Goal: Check status: Check status

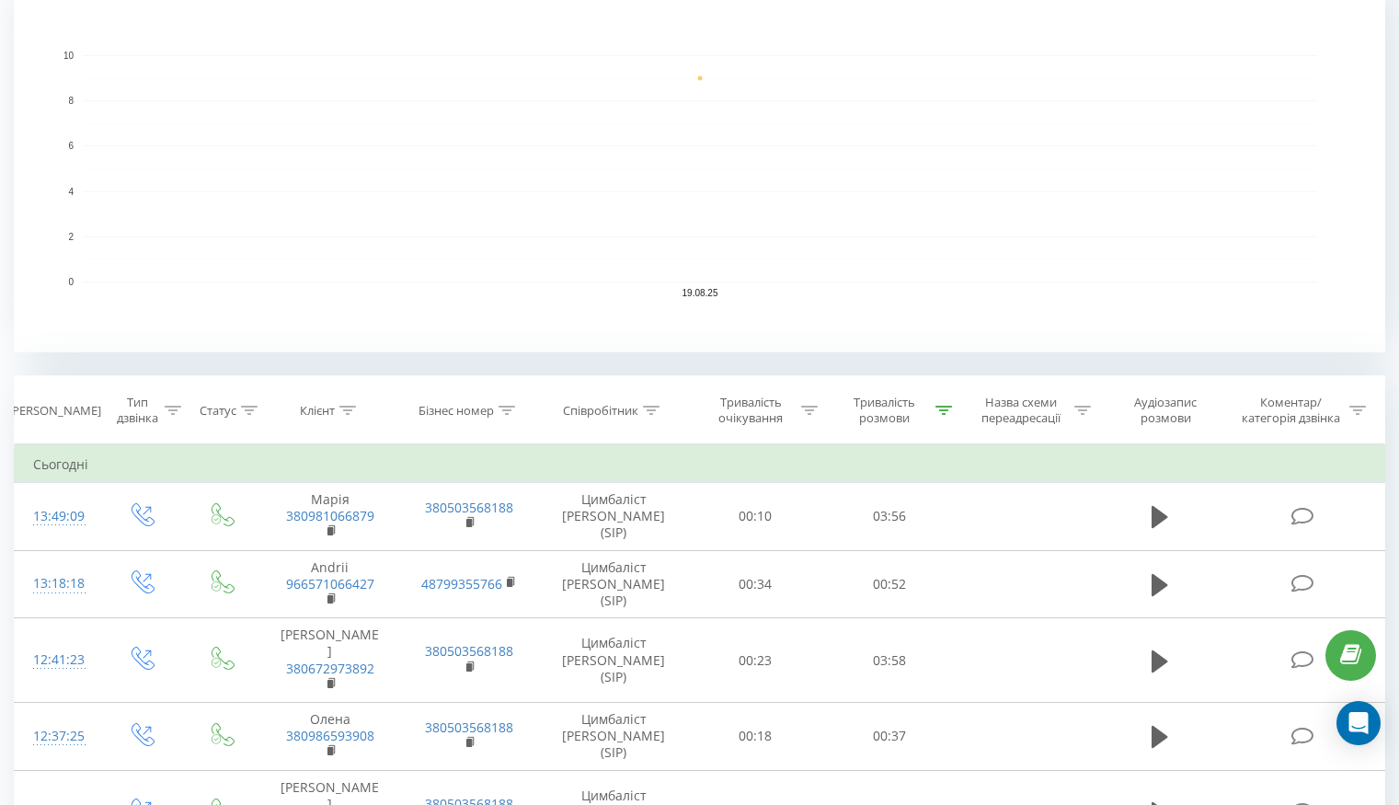
scroll to position [460, 0]
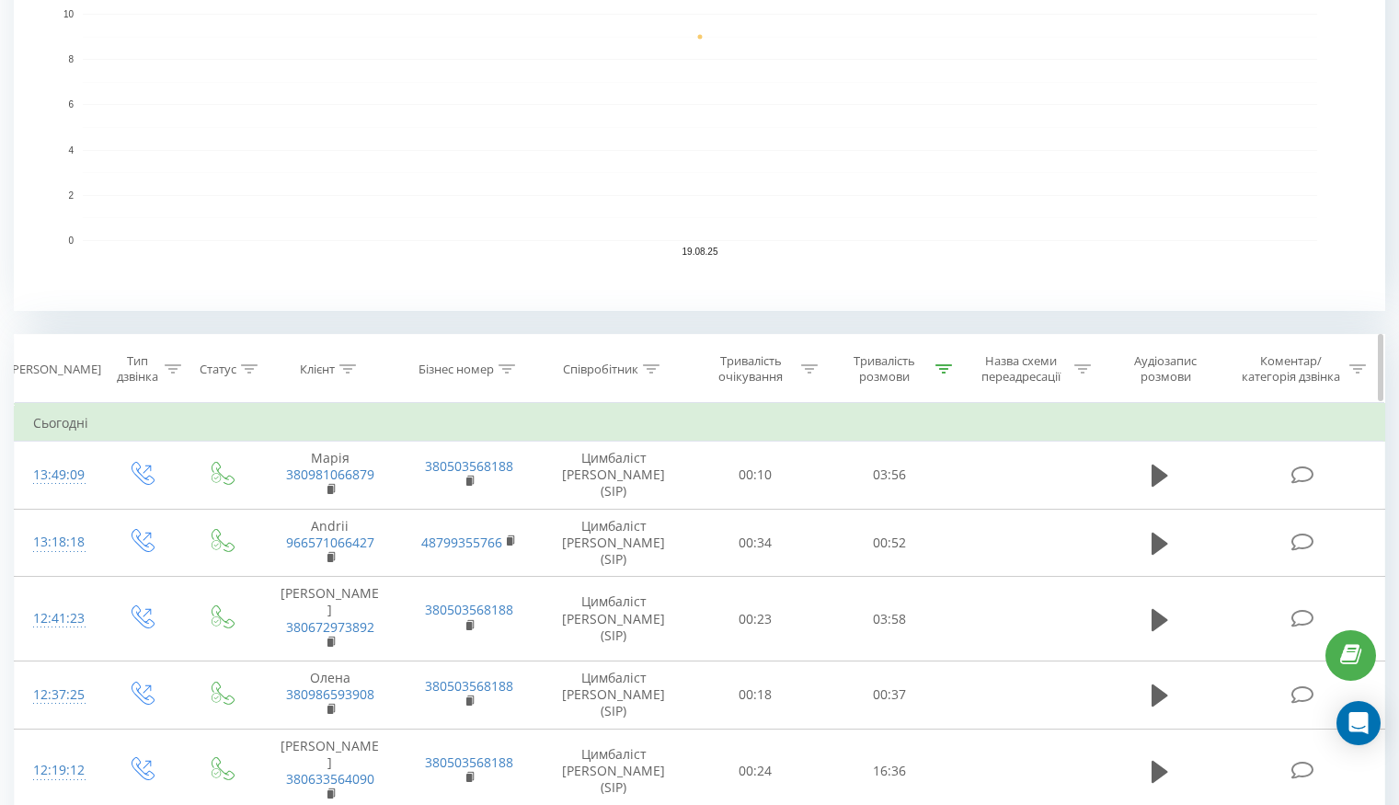
click at [942, 367] on icon at bounding box center [944, 368] width 17 height 9
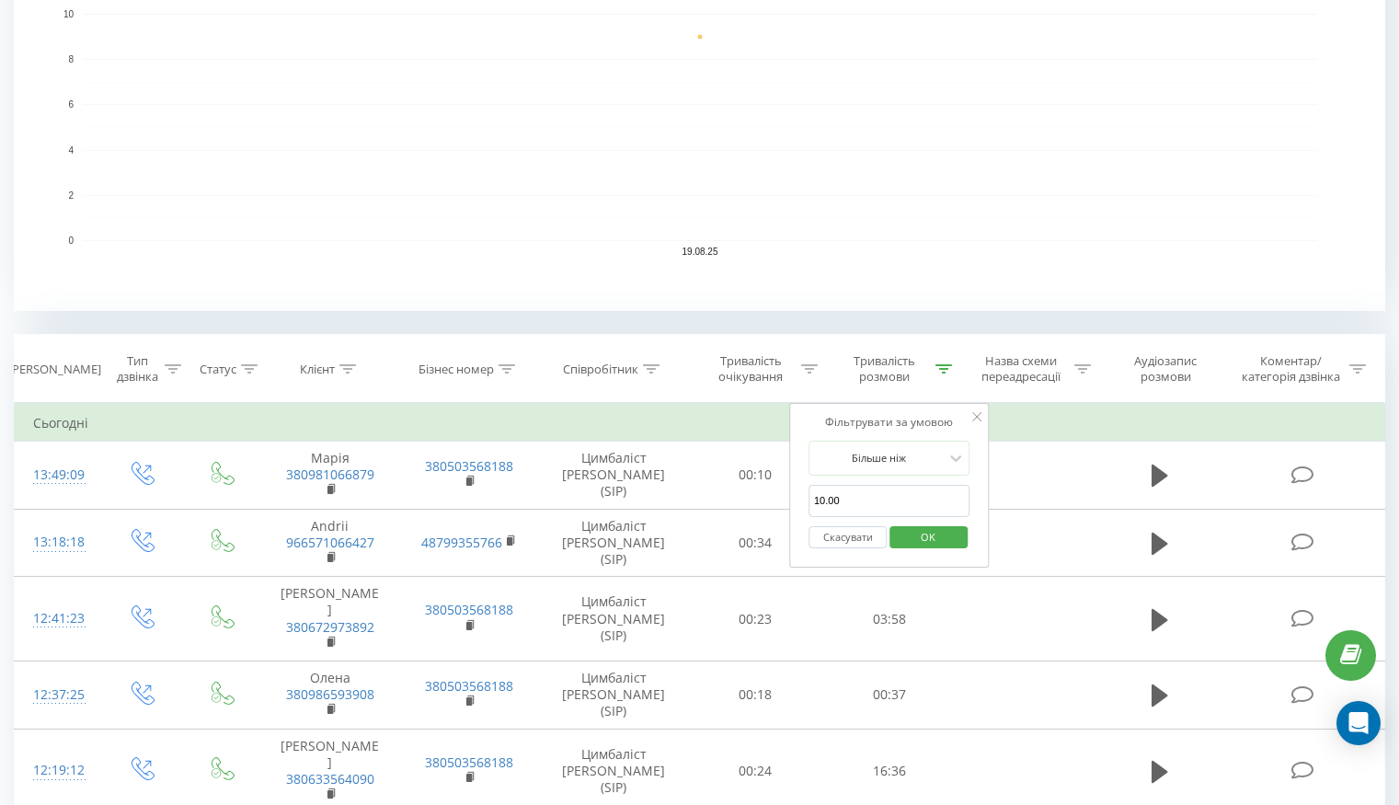
click at [862, 540] on button "Скасувати" at bounding box center [848, 537] width 78 height 23
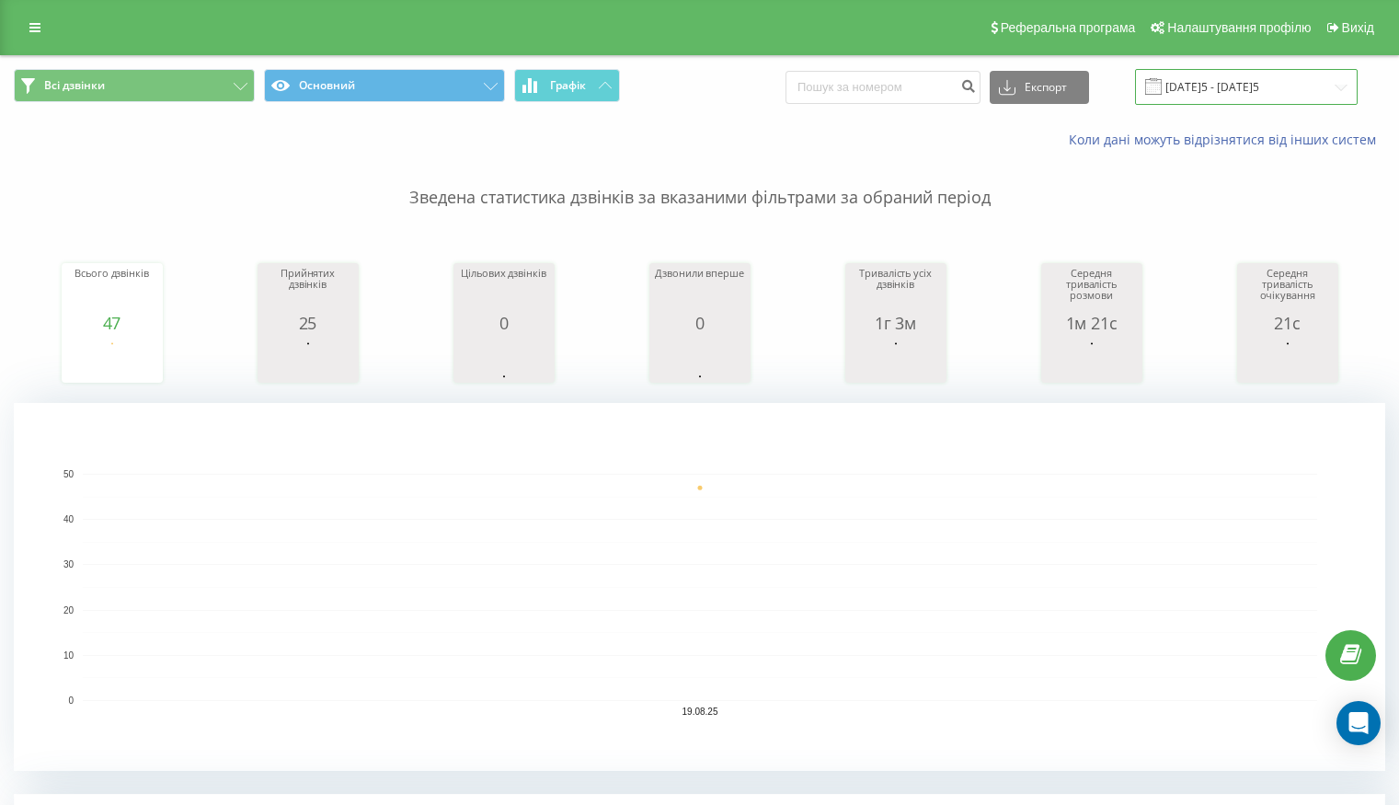
click at [1243, 92] on input "[DATE]5 - [DATE]5" at bounding box center [1246, 87] width 223 height 36
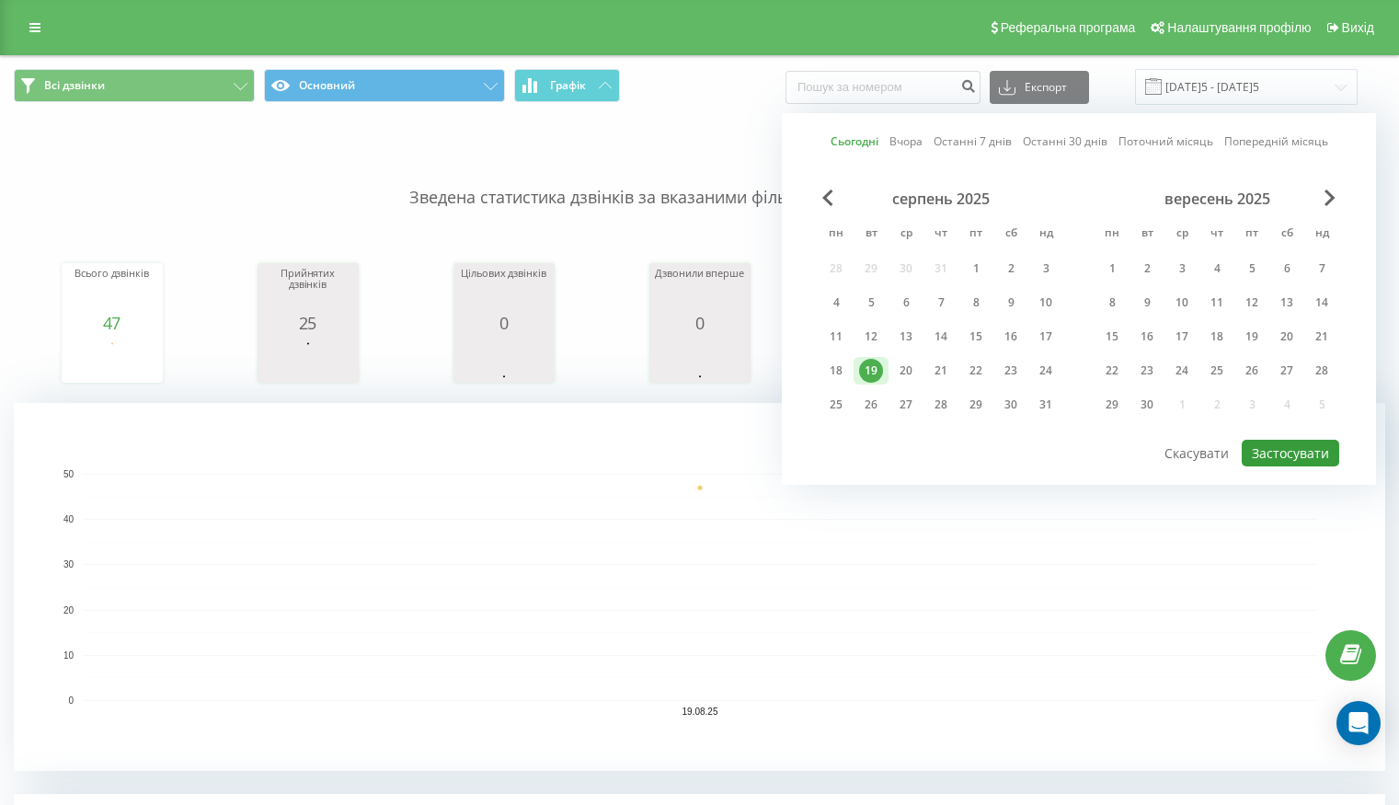
click at [1316, 449] on button "Застосувати" at bounding box center [1291, 453] width 98 height 27
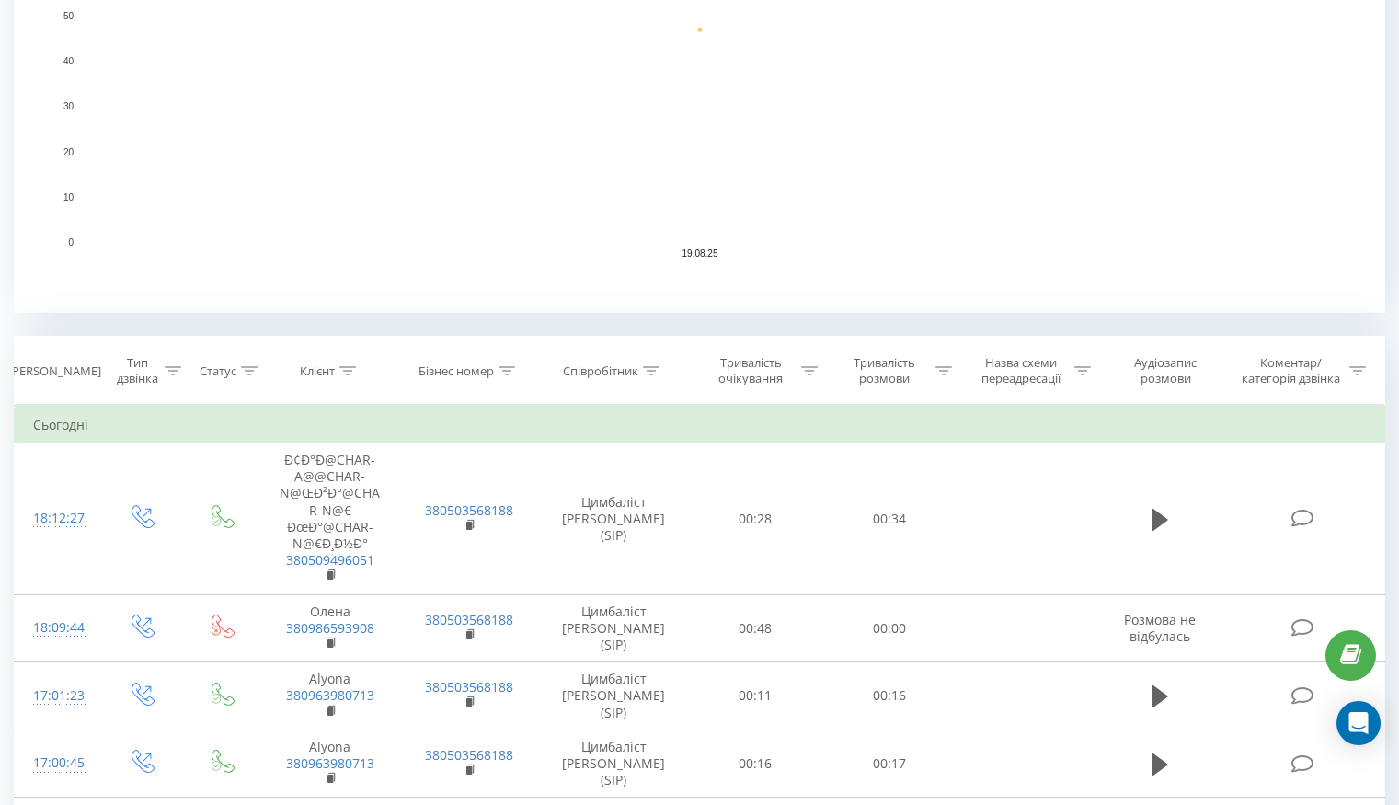
scroll to position [460, 0]
click at [938, 366] on icon at bounding box center [944, 368] width 17 height 9
click at [912, 463] on div at bounding box center [879, 457] width 131 height 17
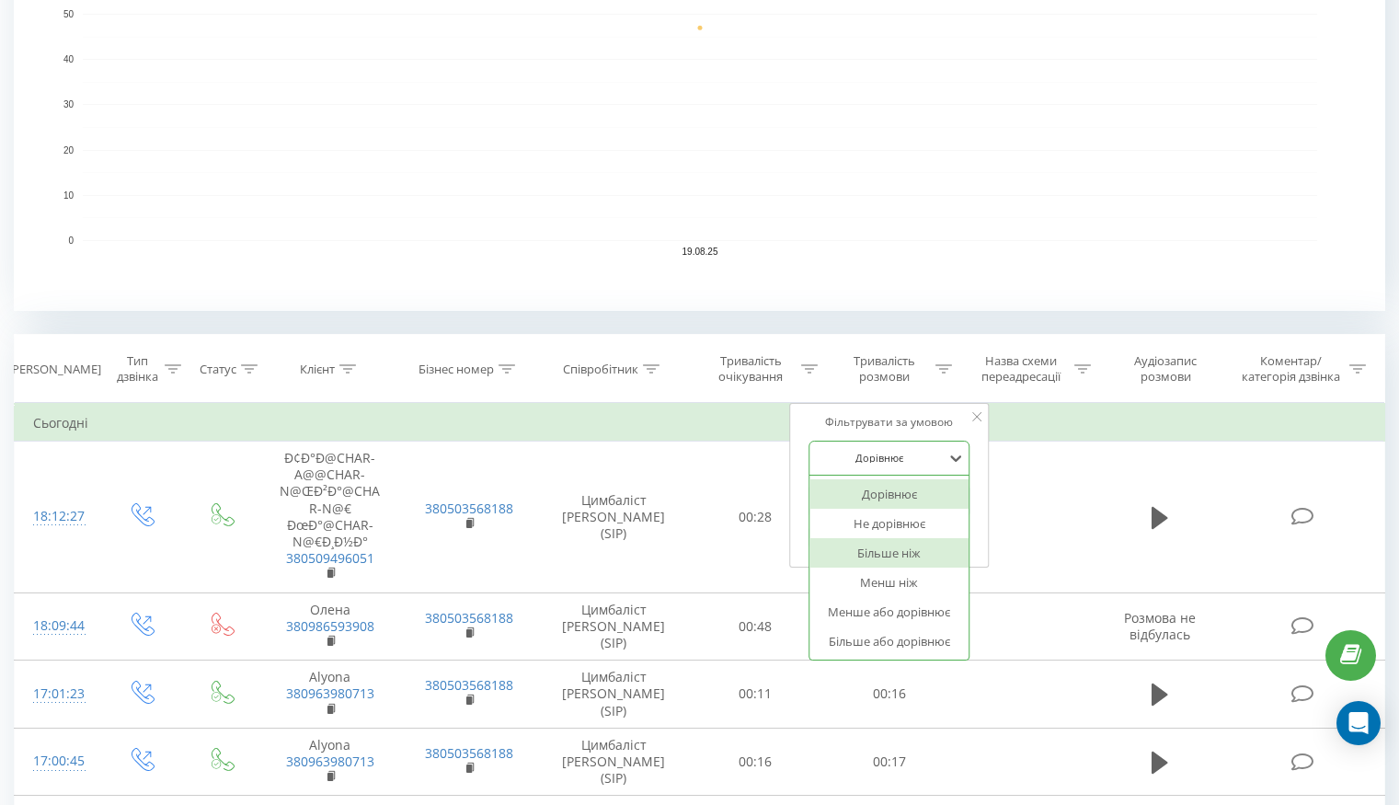
click at [914, 546] on div "Більше ніж" at bounding box center [890, 552] width 160 height 29
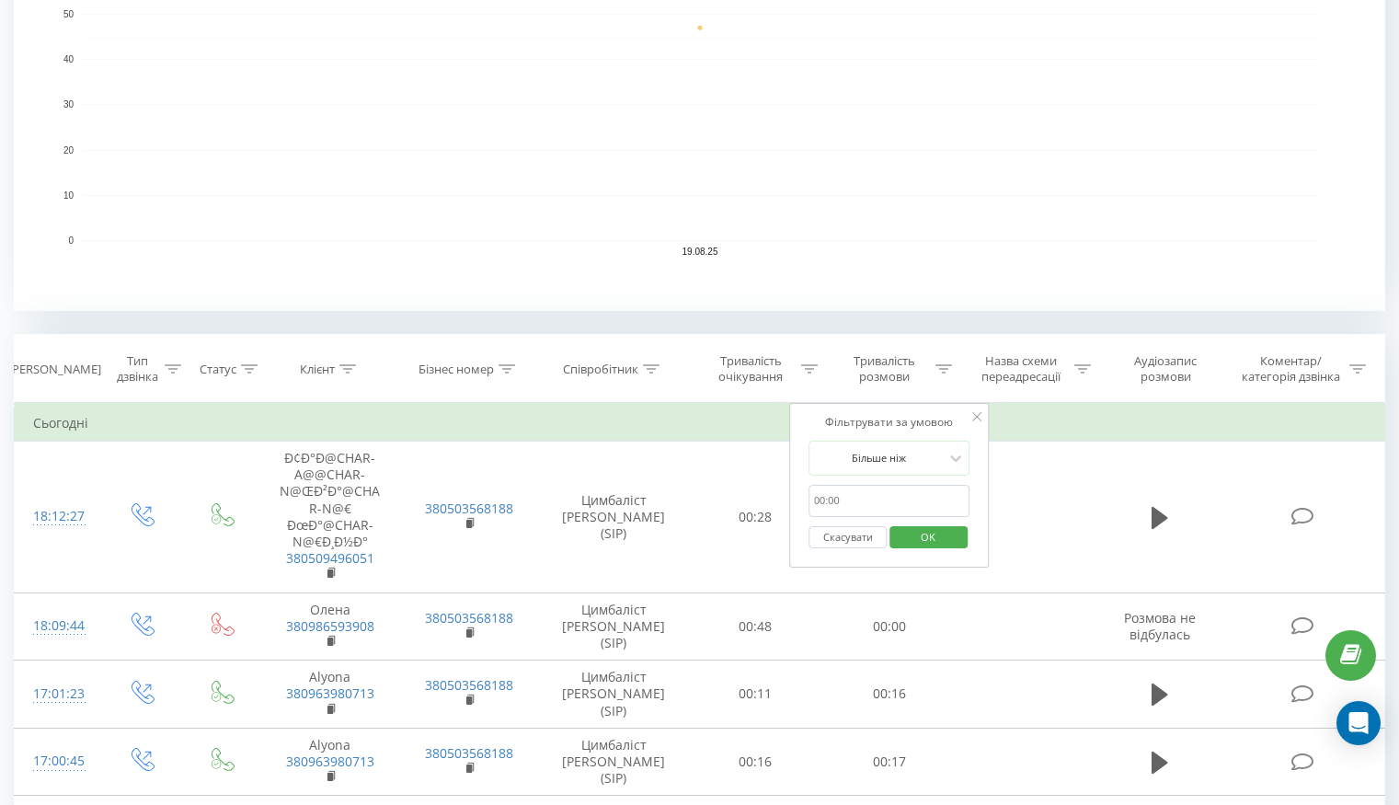
click at [906, 497] on input "text" at bounding box center [890, 501] width 162 height 32
type input "10.00"
click at [939, 536] on span "OK" at bounding box center [929, 537] width 52 height 29
